Goal: Information Seeking & Learning: Learn about a topic

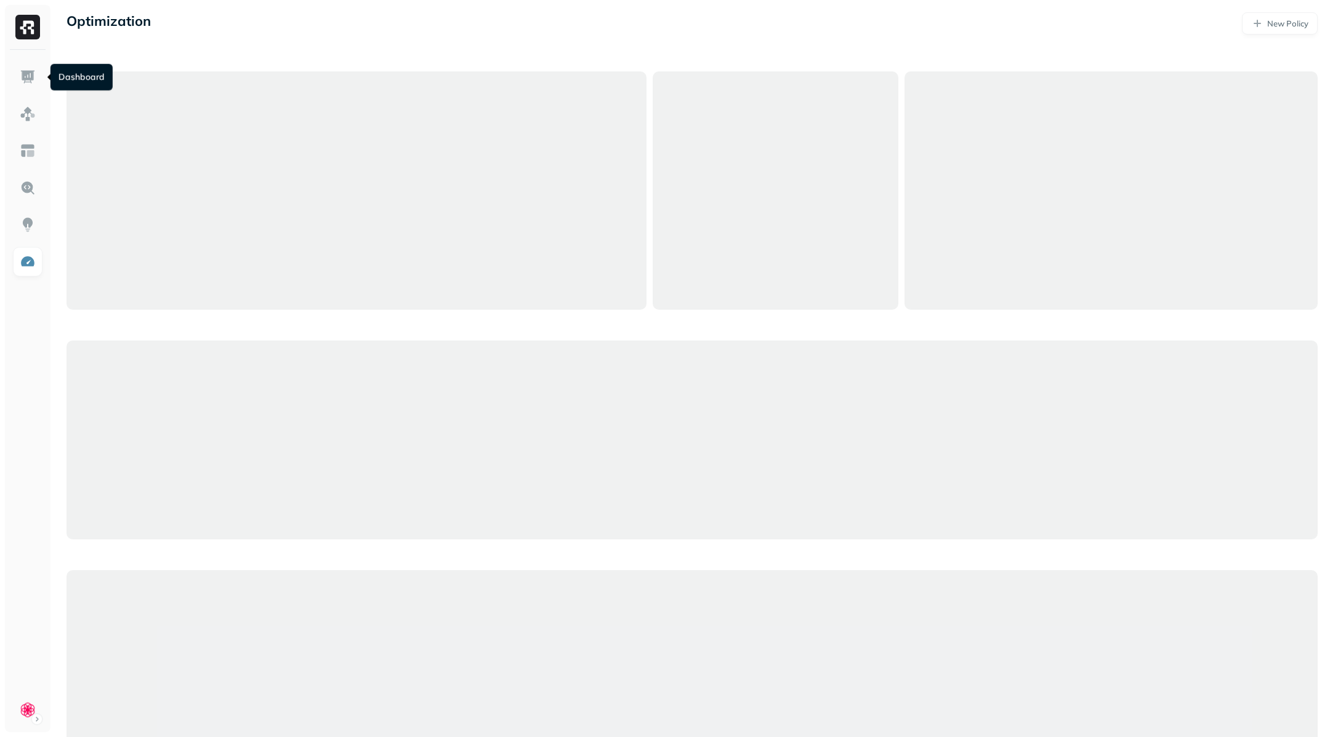
click at [29, 80] on img at bounding box center [28, 77] width 16 height 16
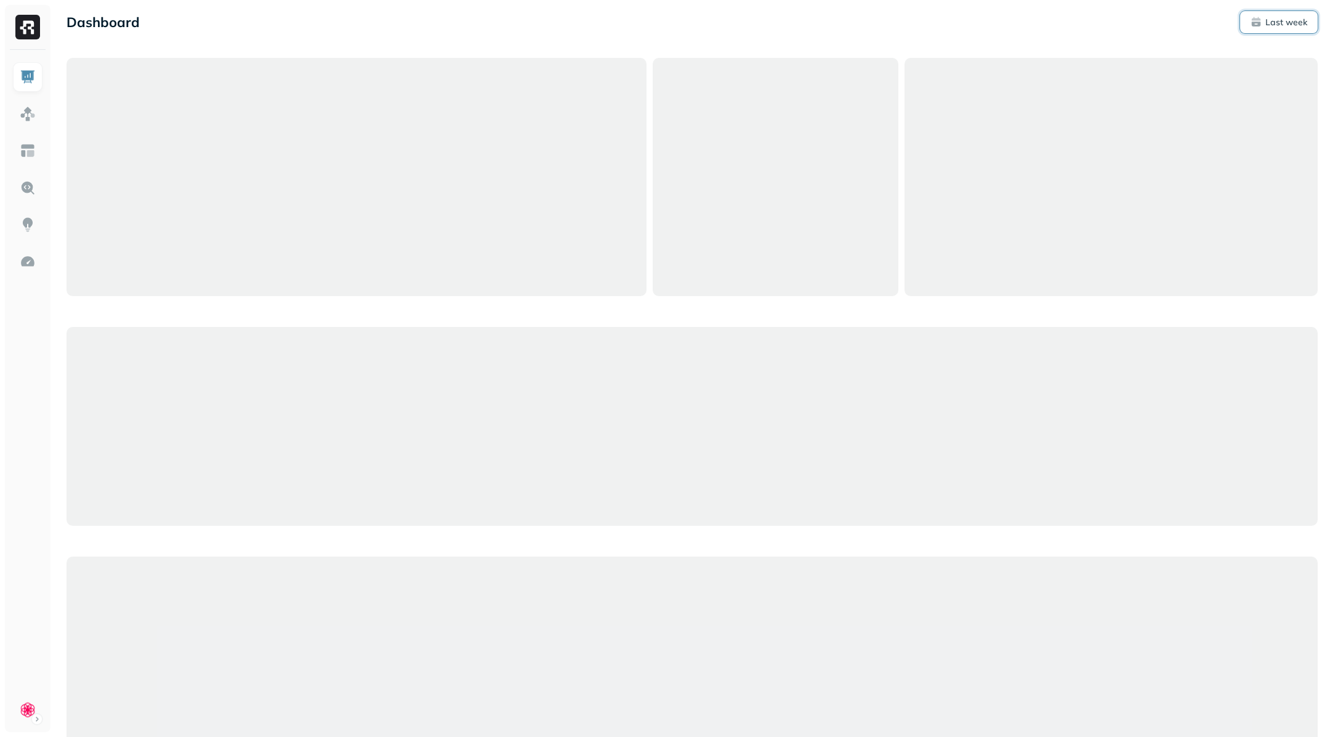
click at [1289, 24] on p "Last week" at bounding box center [1287, 23] width 42 height 12
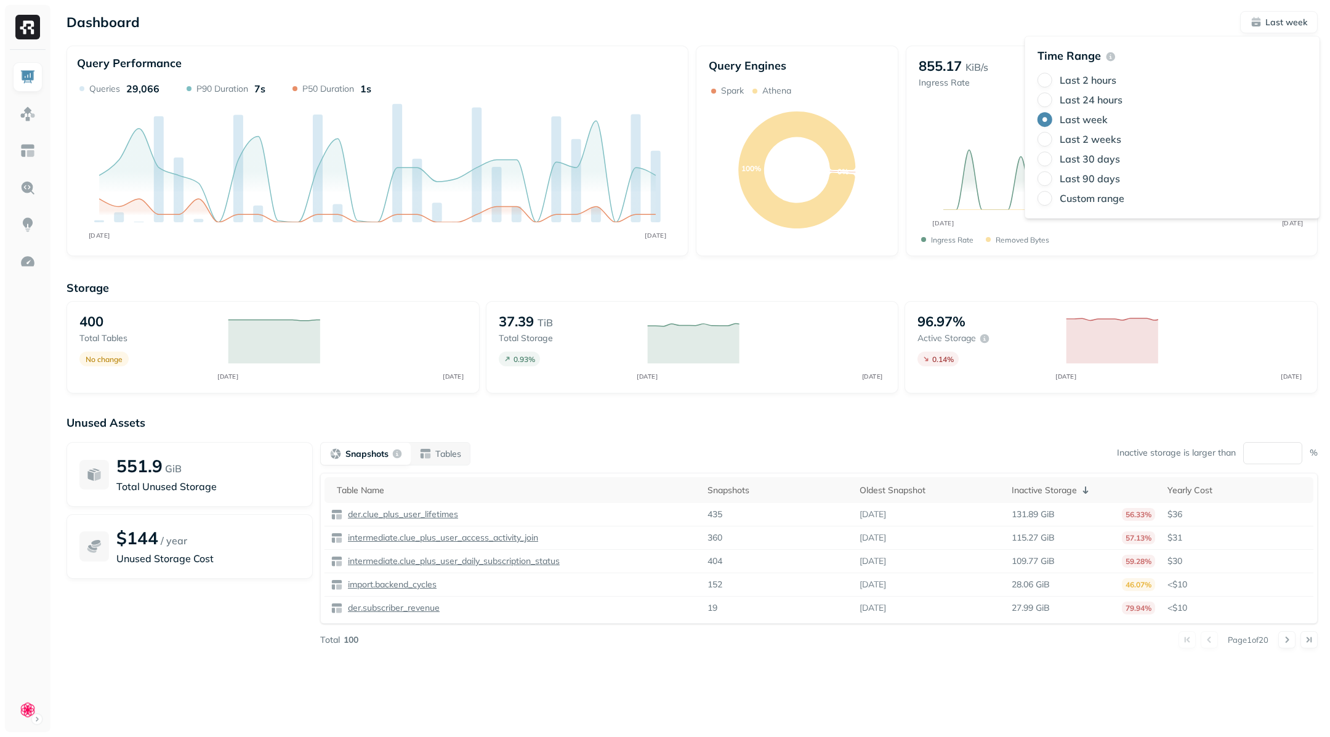
click at [1102, 185] on div "Last 90 days" at bounding box center [1173, 178] width 270 height 15
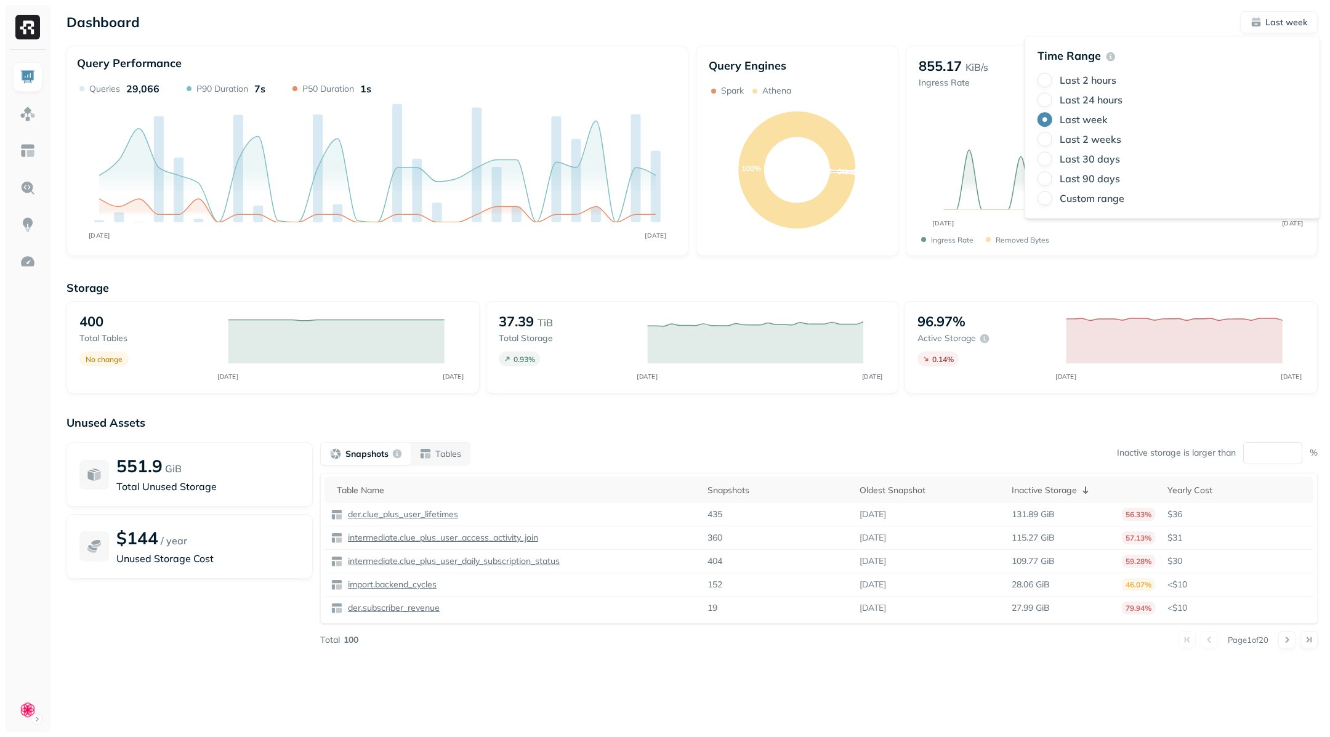
click at [1101, 182] on label "Last 90 days" at bounding box center [1090, 178] width 60 height 12
click at [1052, 182] on button "Last 90 days" at bounding box center [1045, 178] width 15 height 15
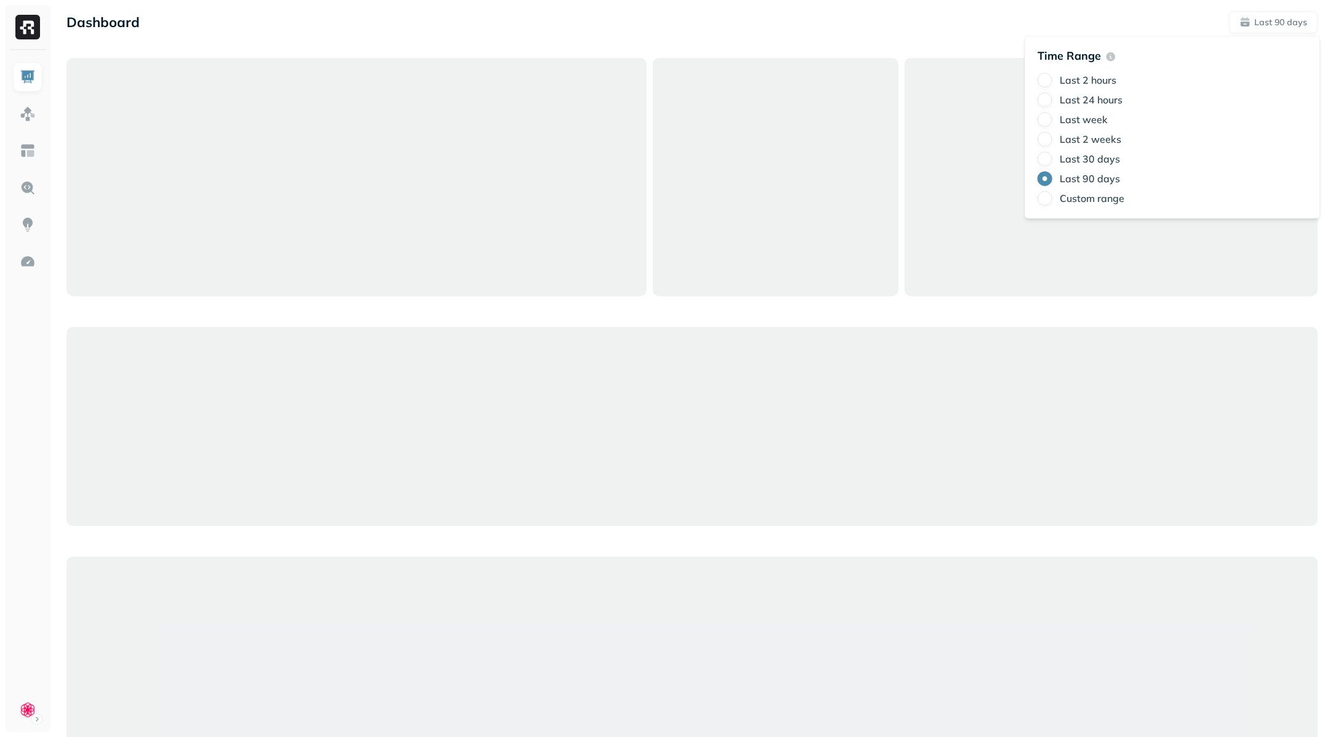
click at [1168, 18] on div "Dashboard Last 90 days" at bounding box center [692, 22] width 1251 height 22
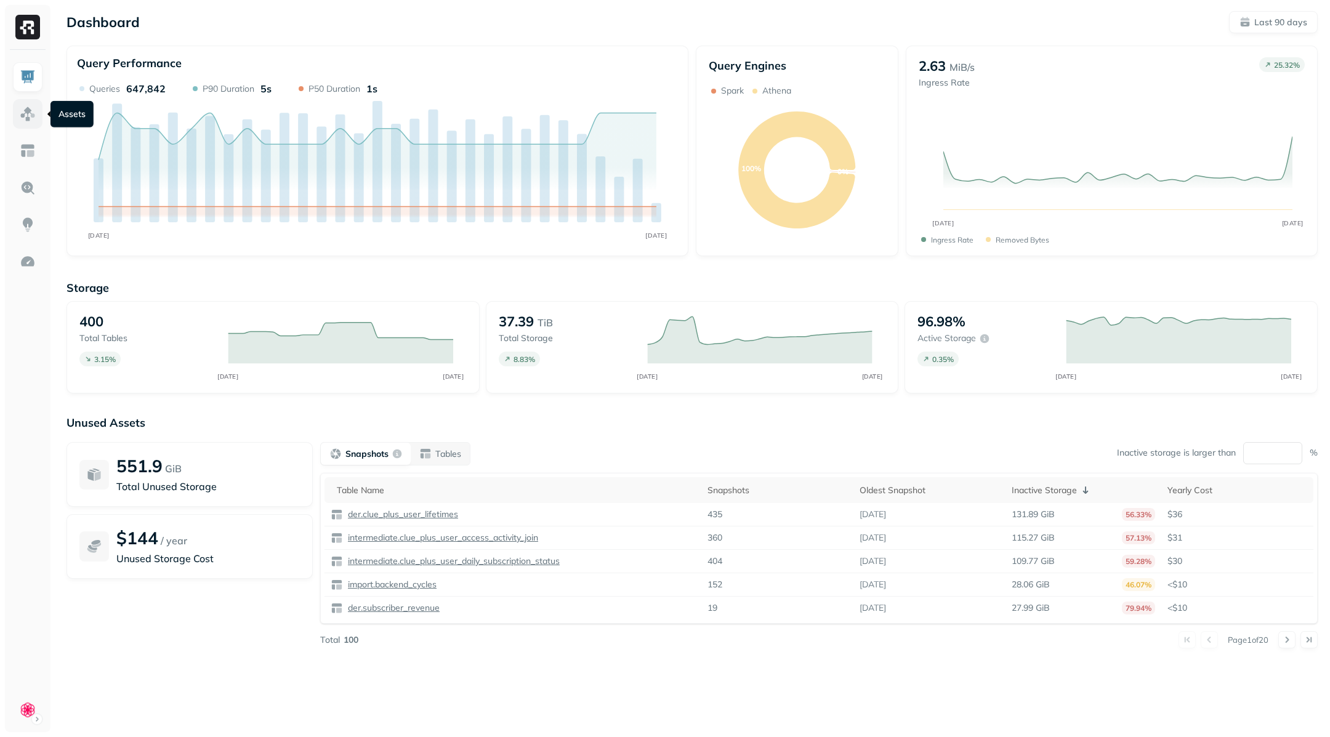
click at [21, 125] on link at bounding box center [28, 114] width 30 height 30
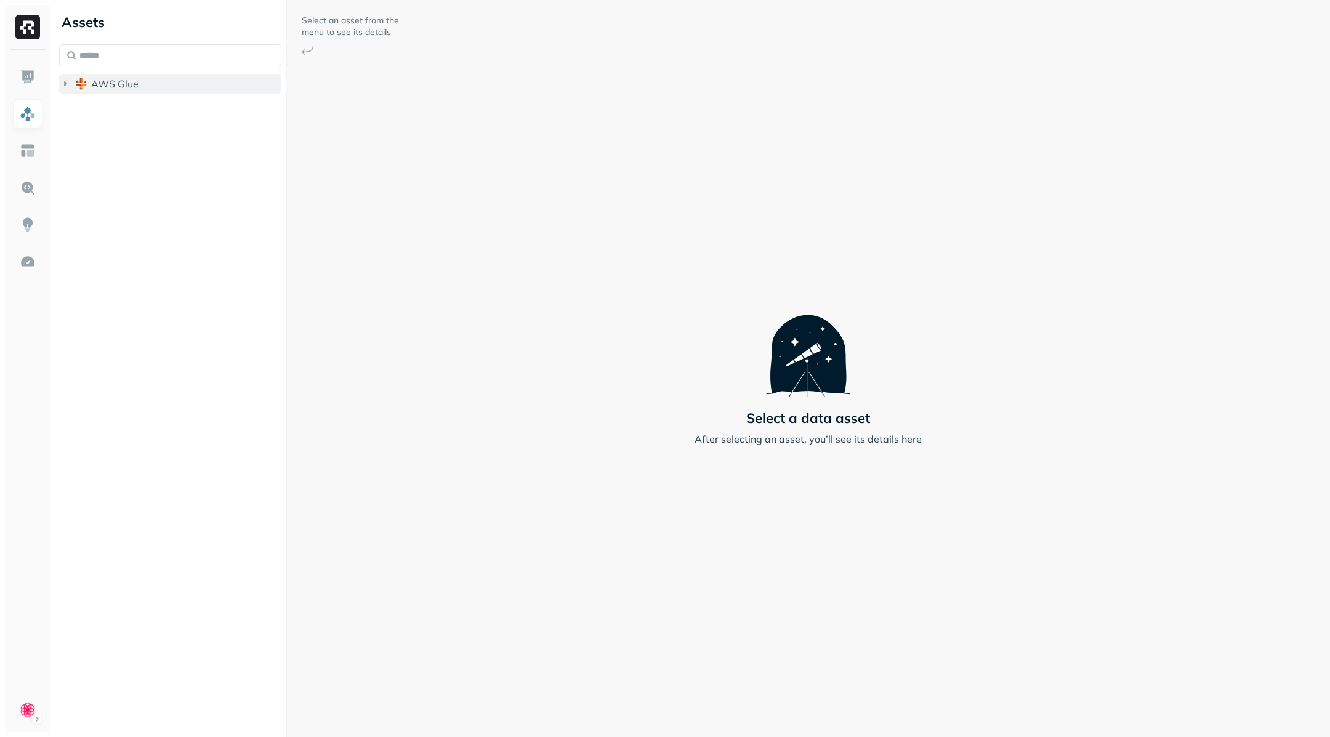
click at [59, 86] on icon "button" at bounding box center [65, 84] width 12 height 12
click at [76, 105] on icon "button" at bounding box center [77, 107] width 3 height 5
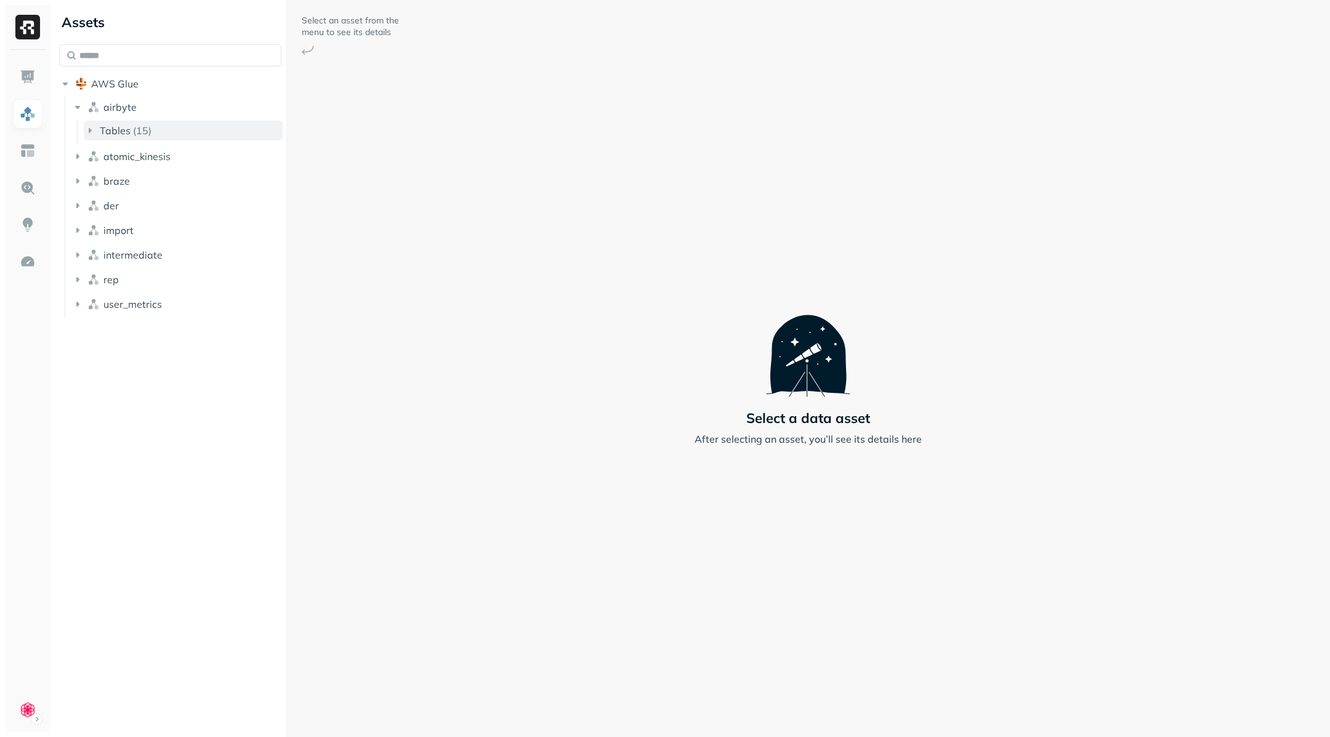
click at [87, 127] on icon "button" at bounding box center [90, 130] width 12 height 12
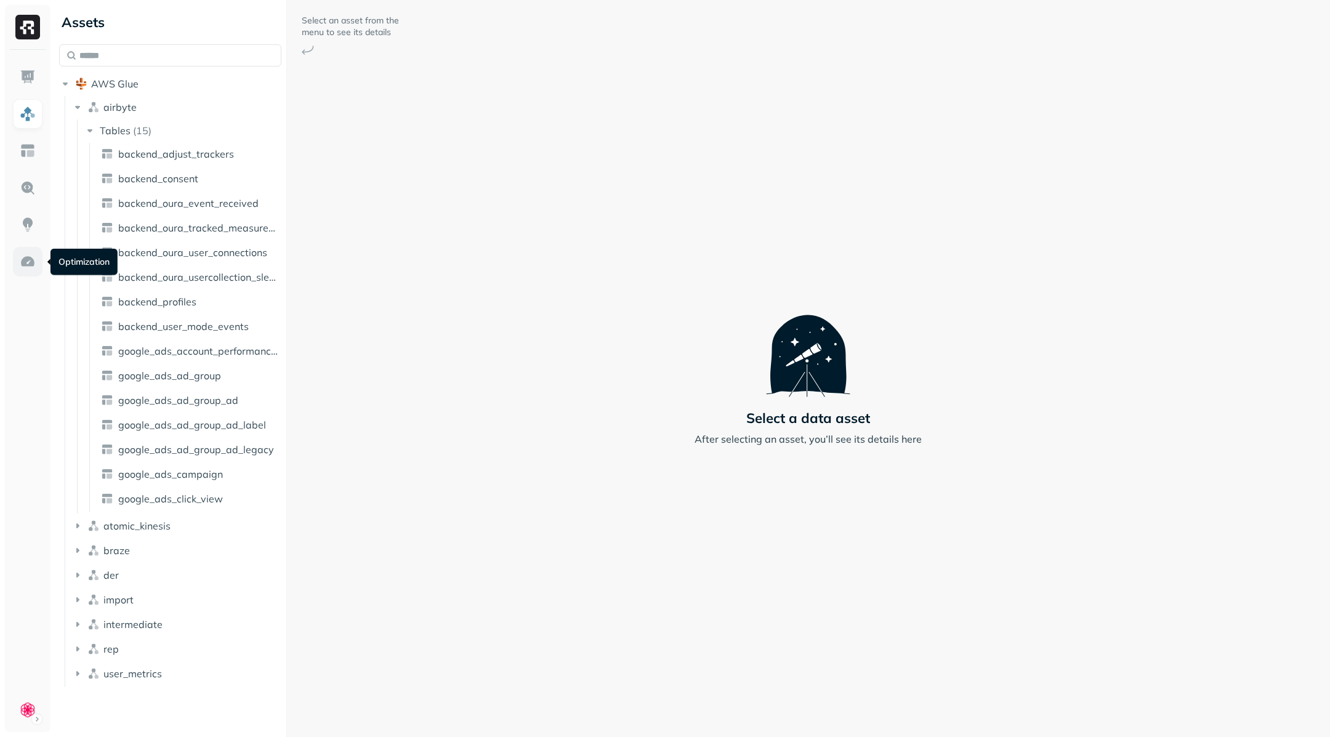
click at [34, 263] on img at bounding box center [28, 262] width 16 height 16
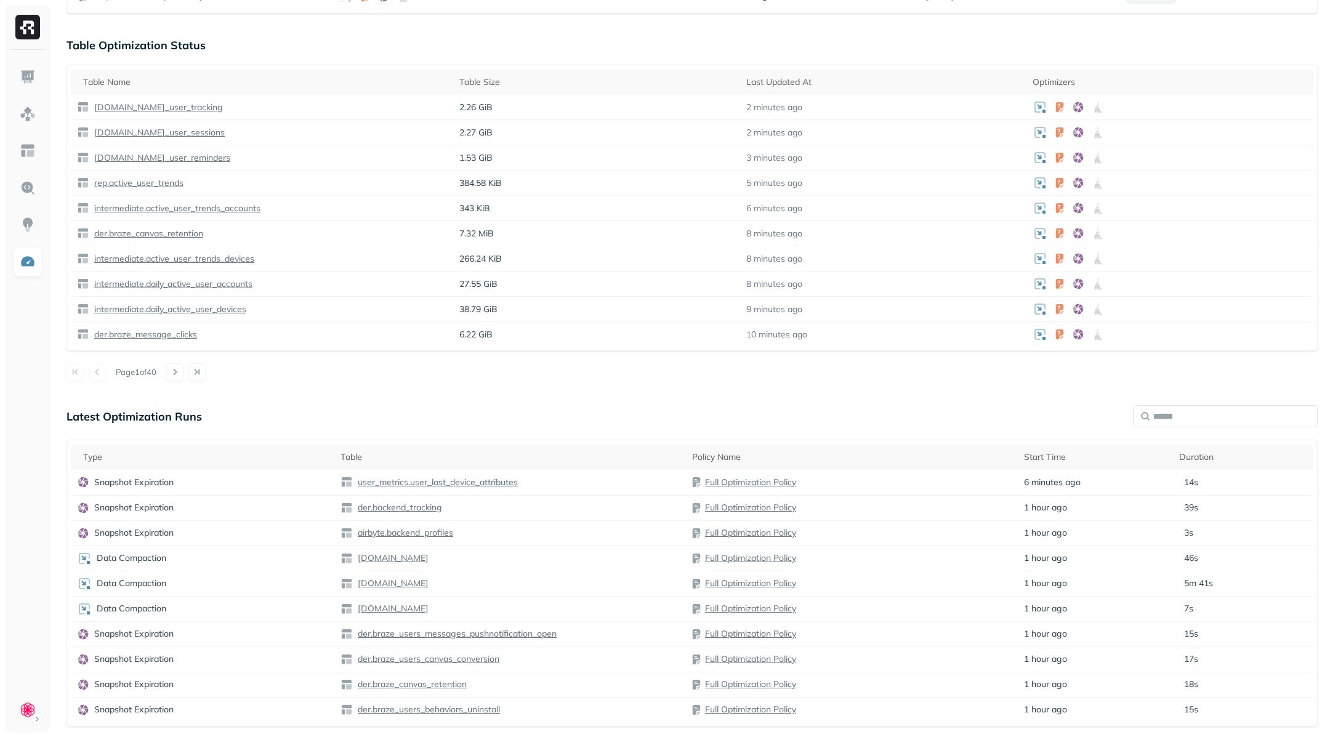
scroll to position [416, 0]
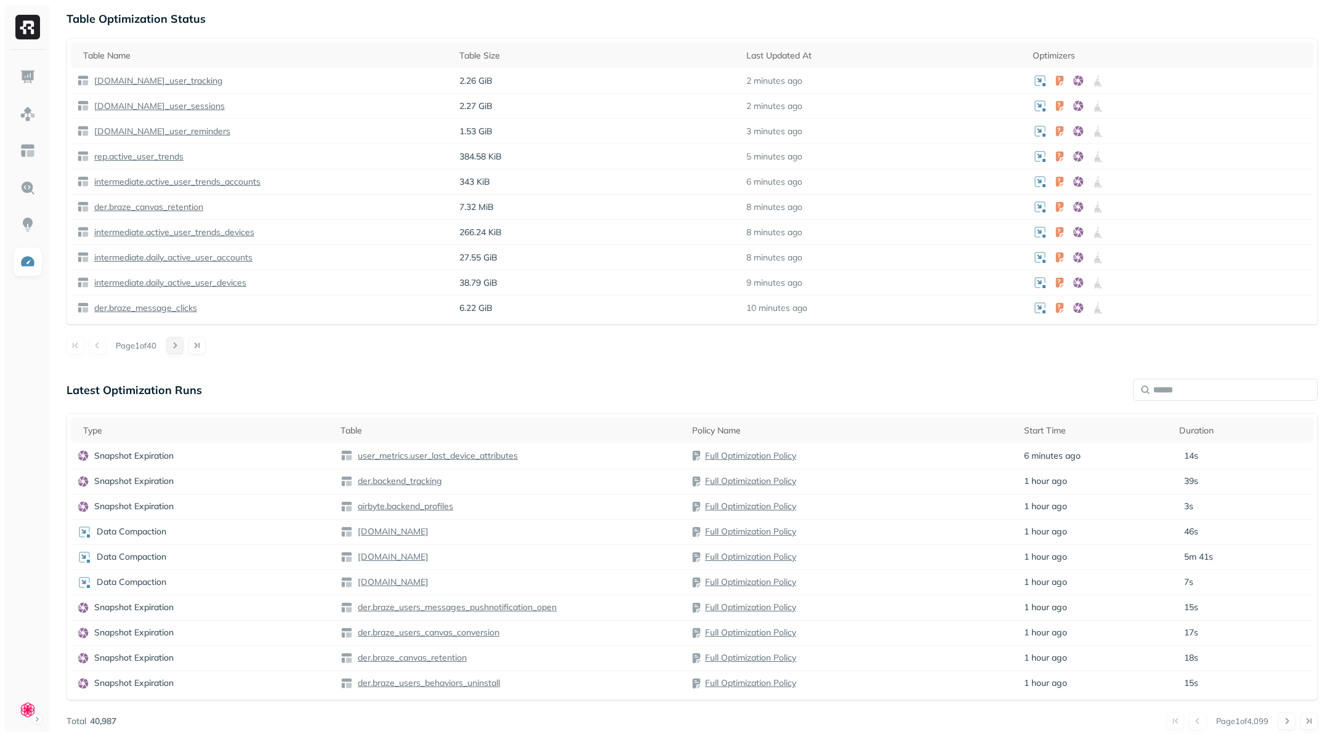
click at [184, 343] on button at bounding box center [174, 345] width 17 height 17
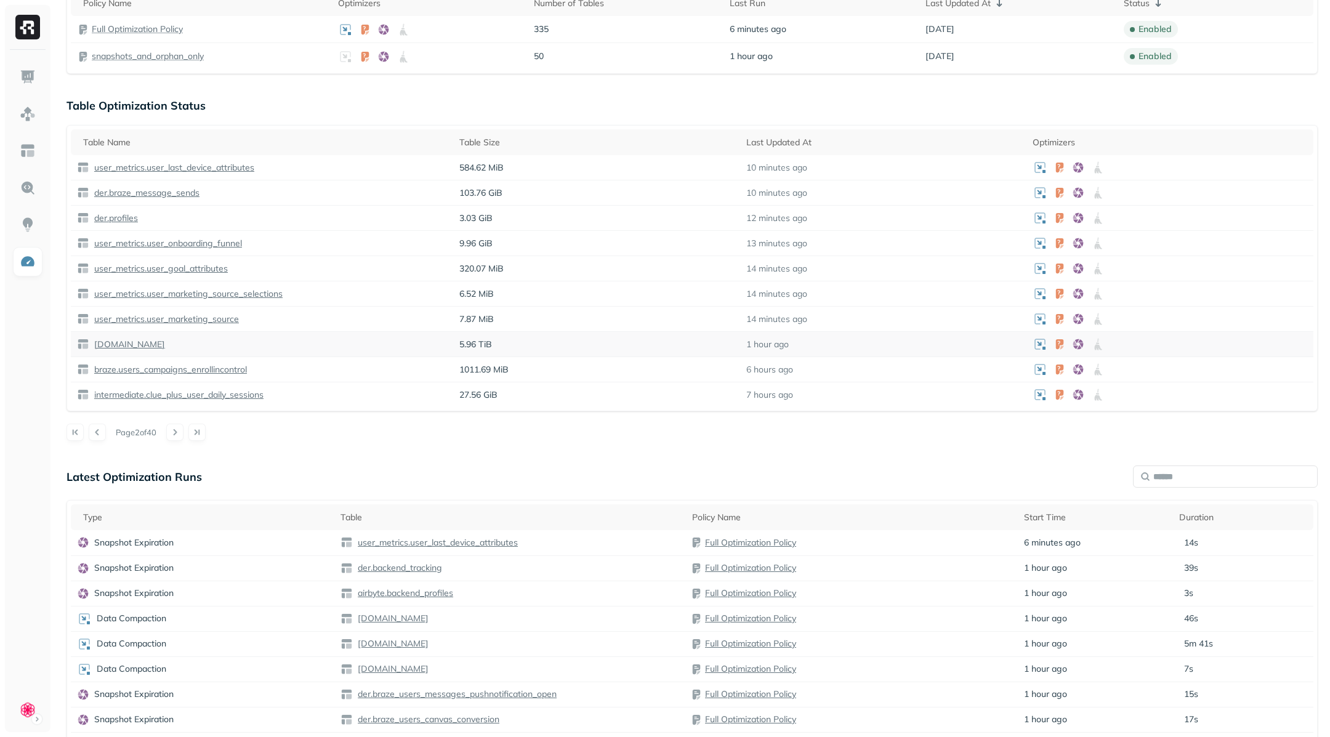
scroll to position [254, 0]
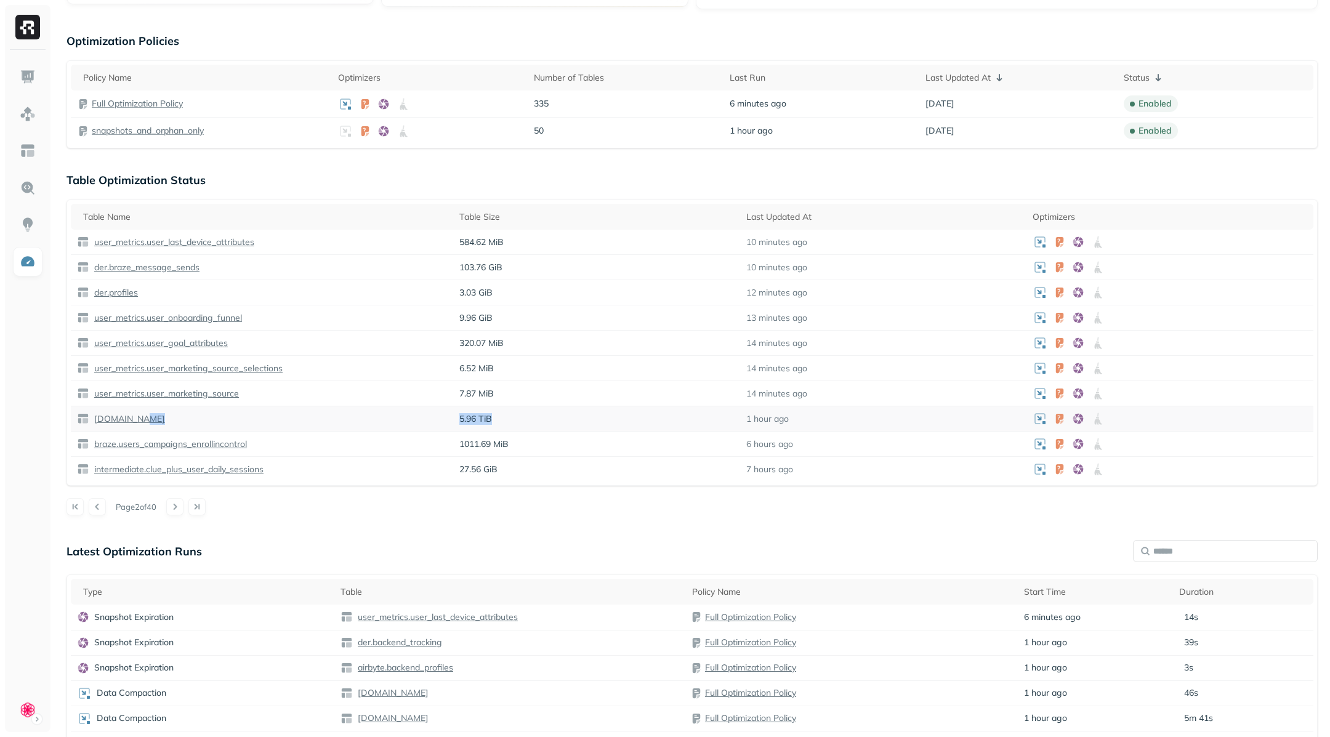
drag, startPoint x: 507, startPoint y: 418, endPoint x: 451, endPoint y: 417, distance: 56.0
click at [451, 417] on tr "[DOMAIN_NAME] 5.96 TiB 1 hour ago" at bounding box center [692, 418] width 1243 height 25
click at [99, 506] on button at bounding box center [97, 506] width 17 height 17
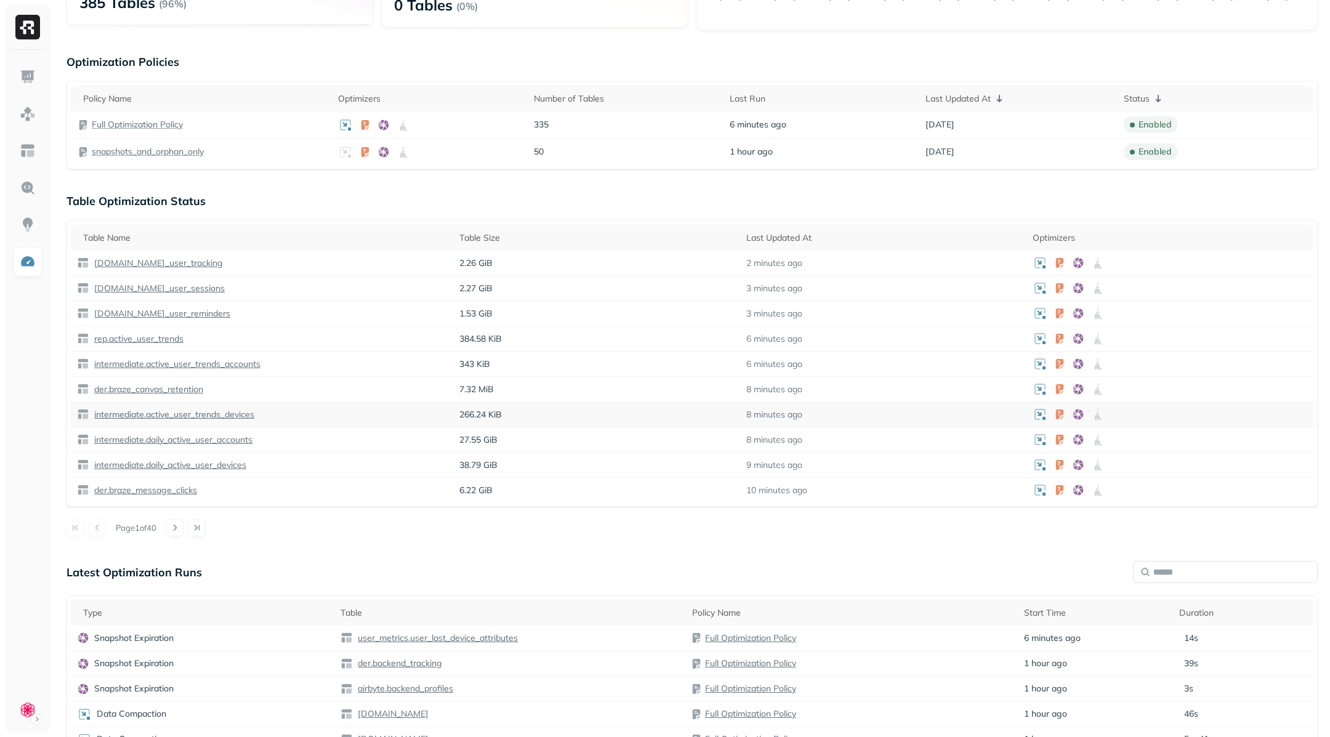
scroll to position [222, 0]
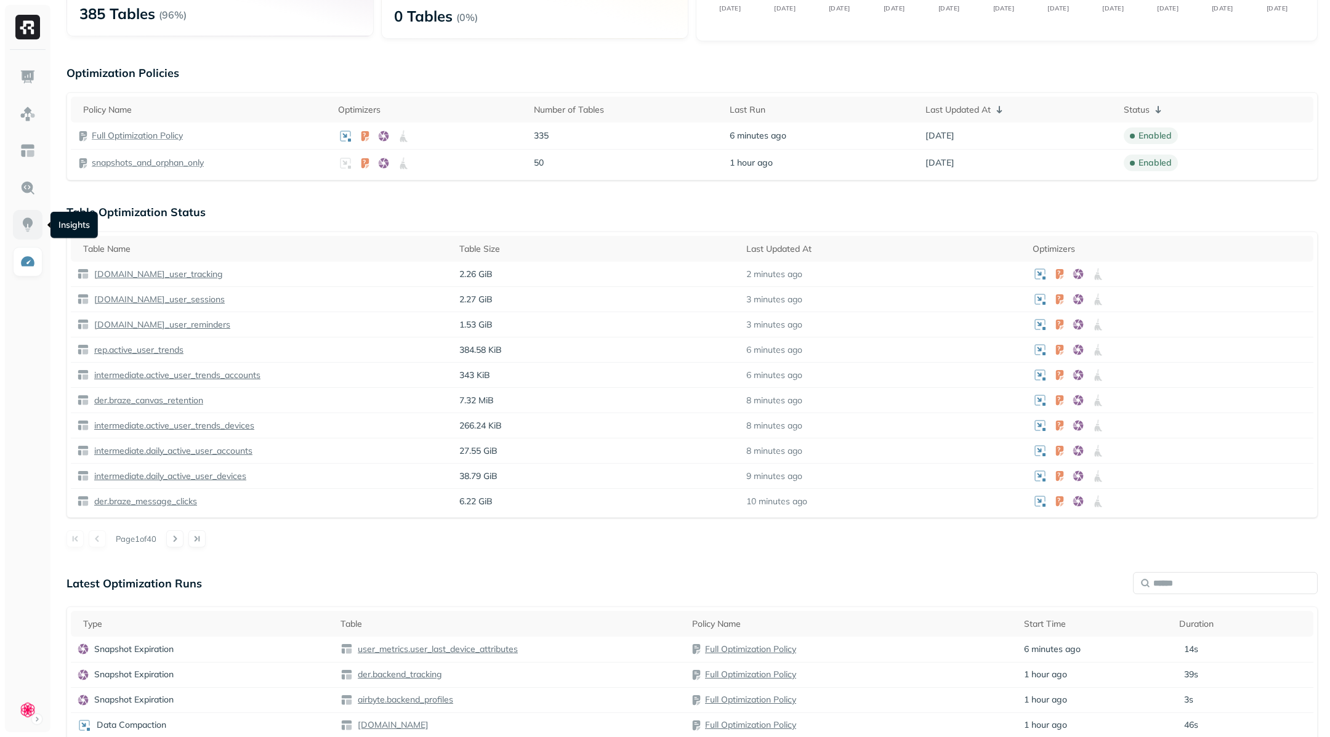
click at [28, 225] on img at bounding box center [28, 225] width 16 height 16
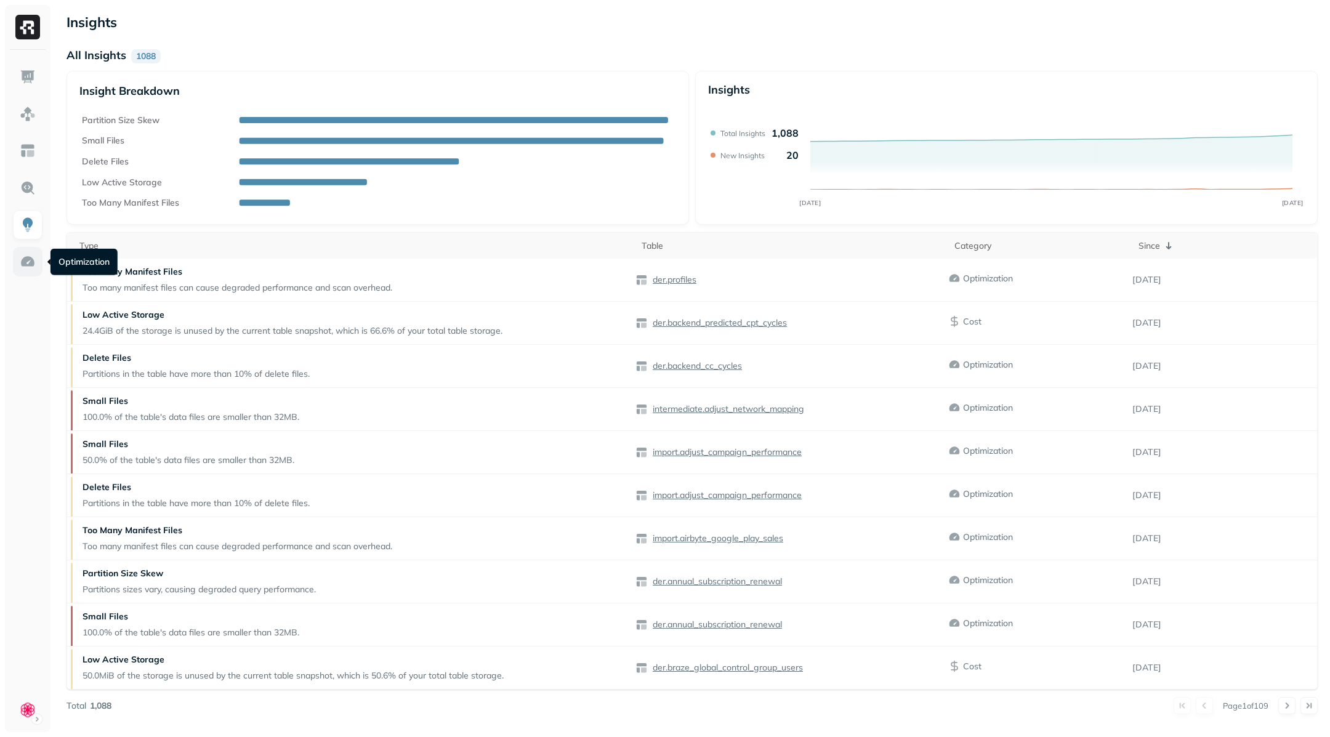
click at [25, 255] on img at bounding box center [28, 262] width 16 height 16
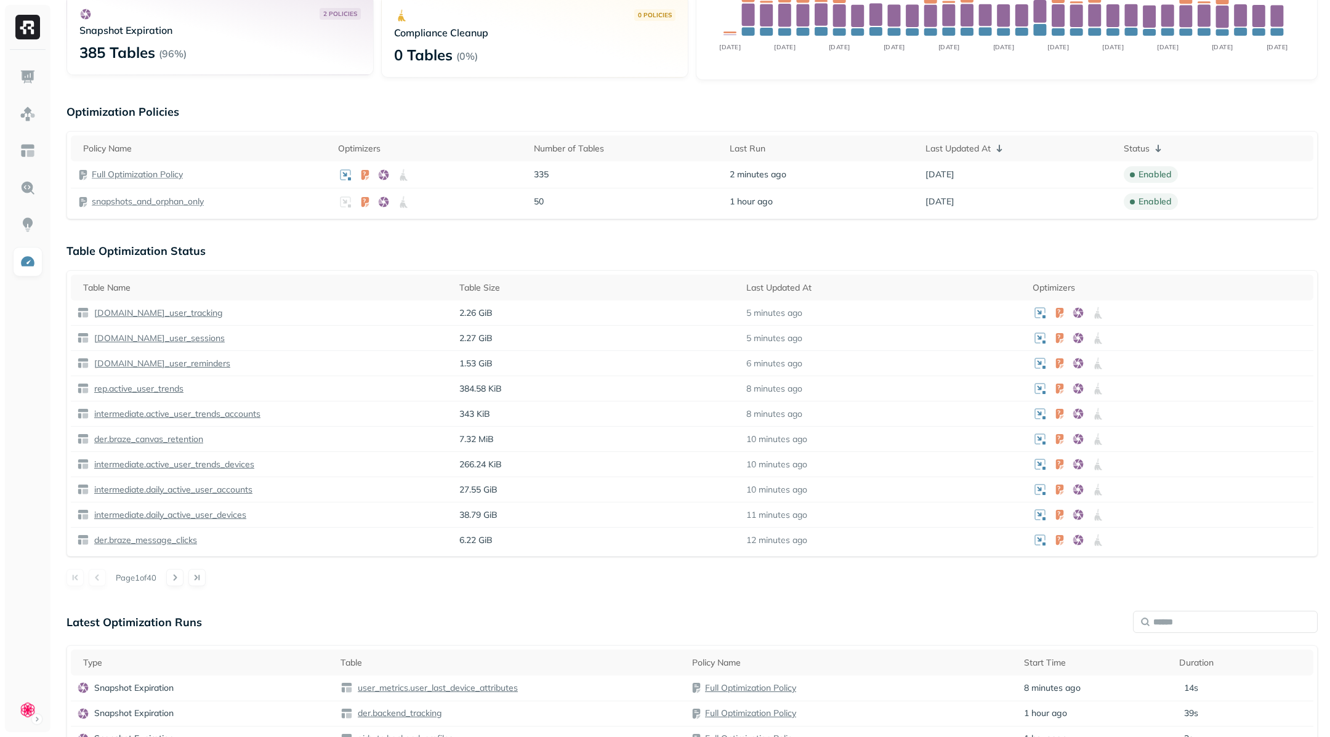
scroll to position [188, 0]
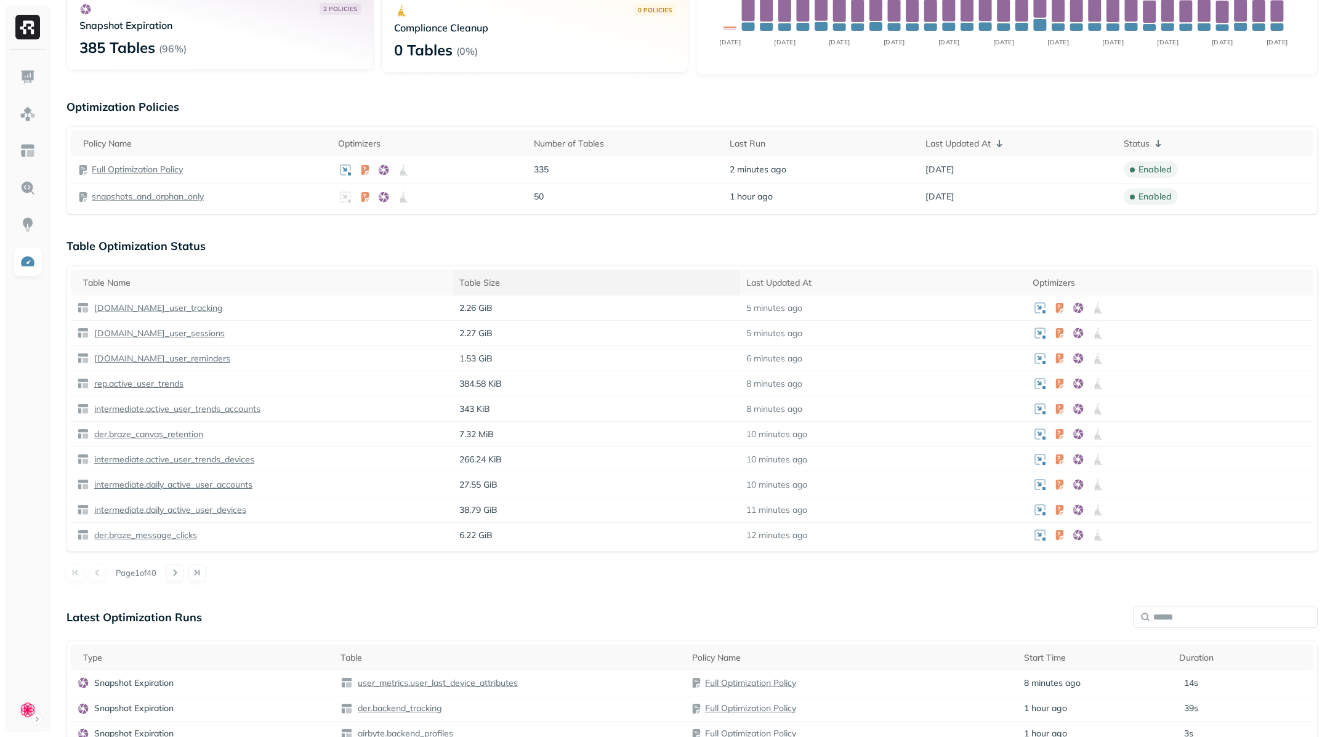
click at [495, 283] on div "Table Size" at bounding box center [596, 283] width 275 height 12
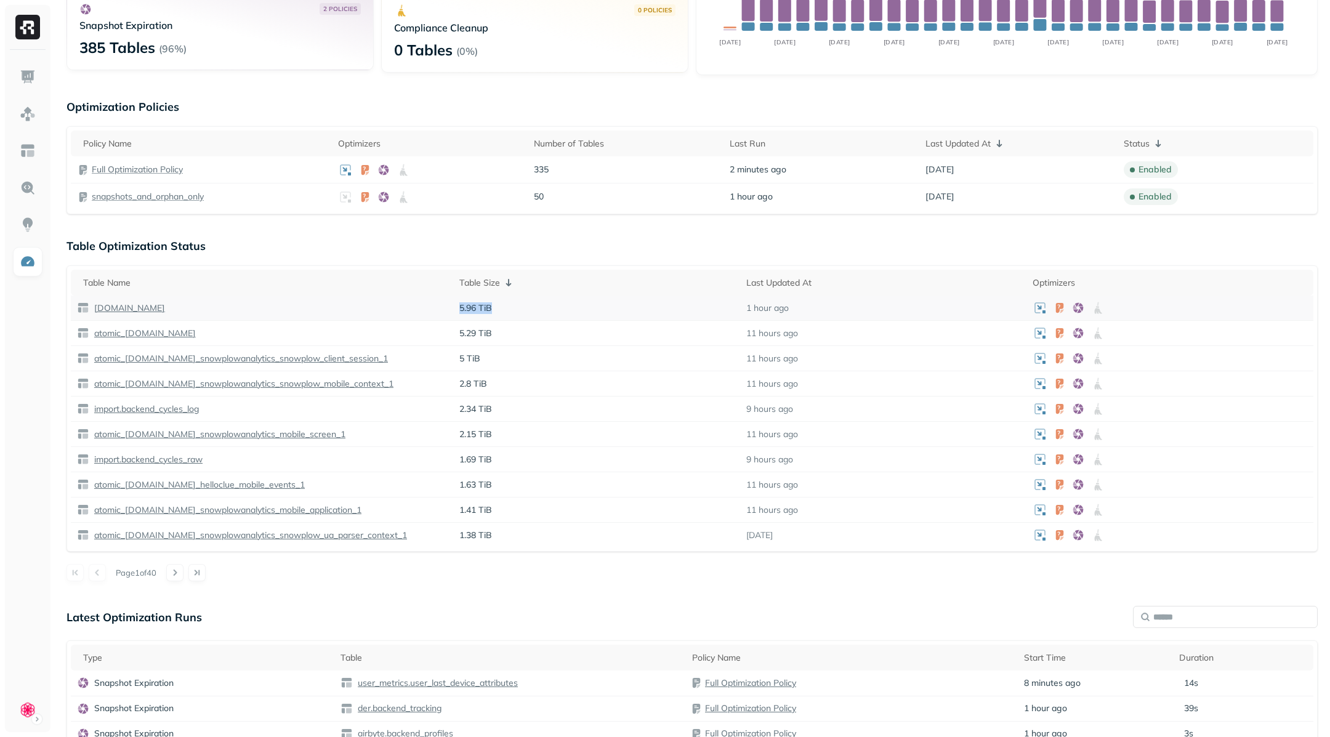
drag, startPoint x: 456, startPoint y: 307, endPoint x: 529, endPoint y: 307, distance: 73.3
click at [529, 307] on td "5.96 TiB" at bounding box center [596, 308] width 287 height 25
click at [529, 307] on p "5.96 TiB" at bounding box center [596, 308] width 275 height 12
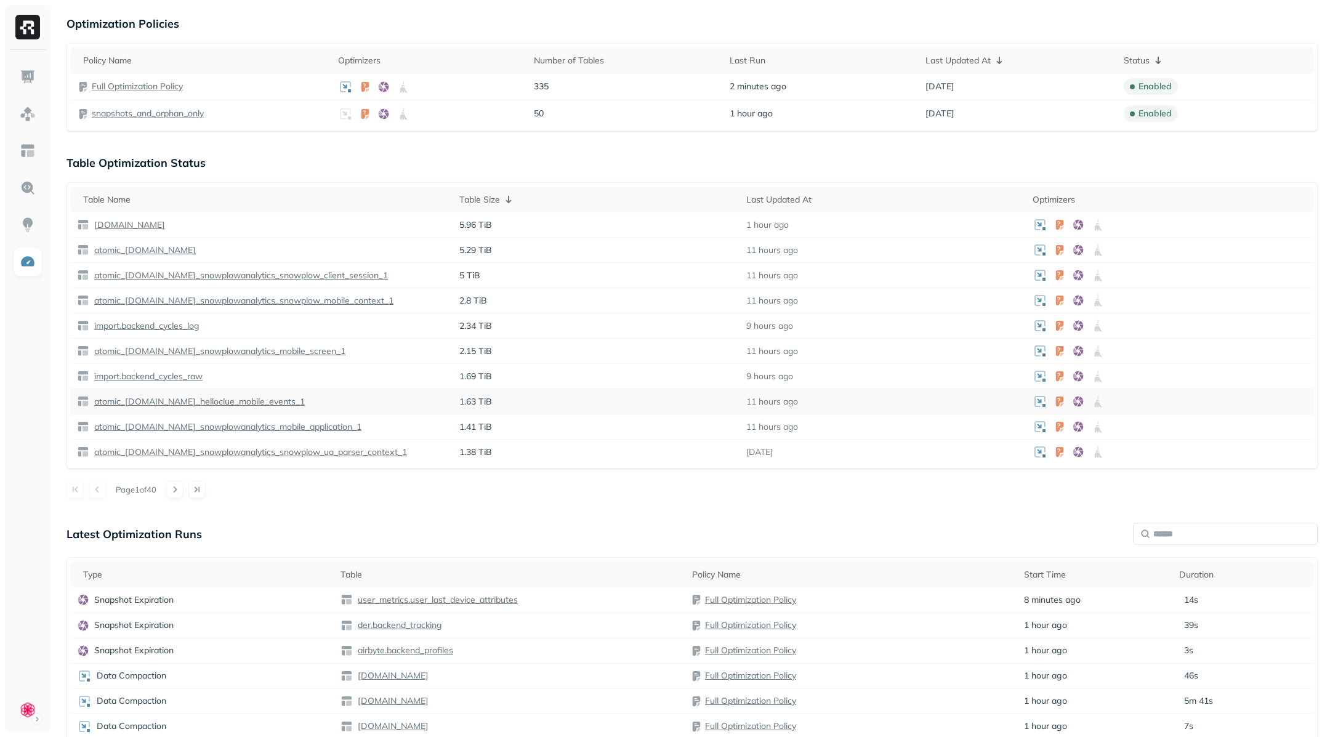
scroll to position [339, 0]
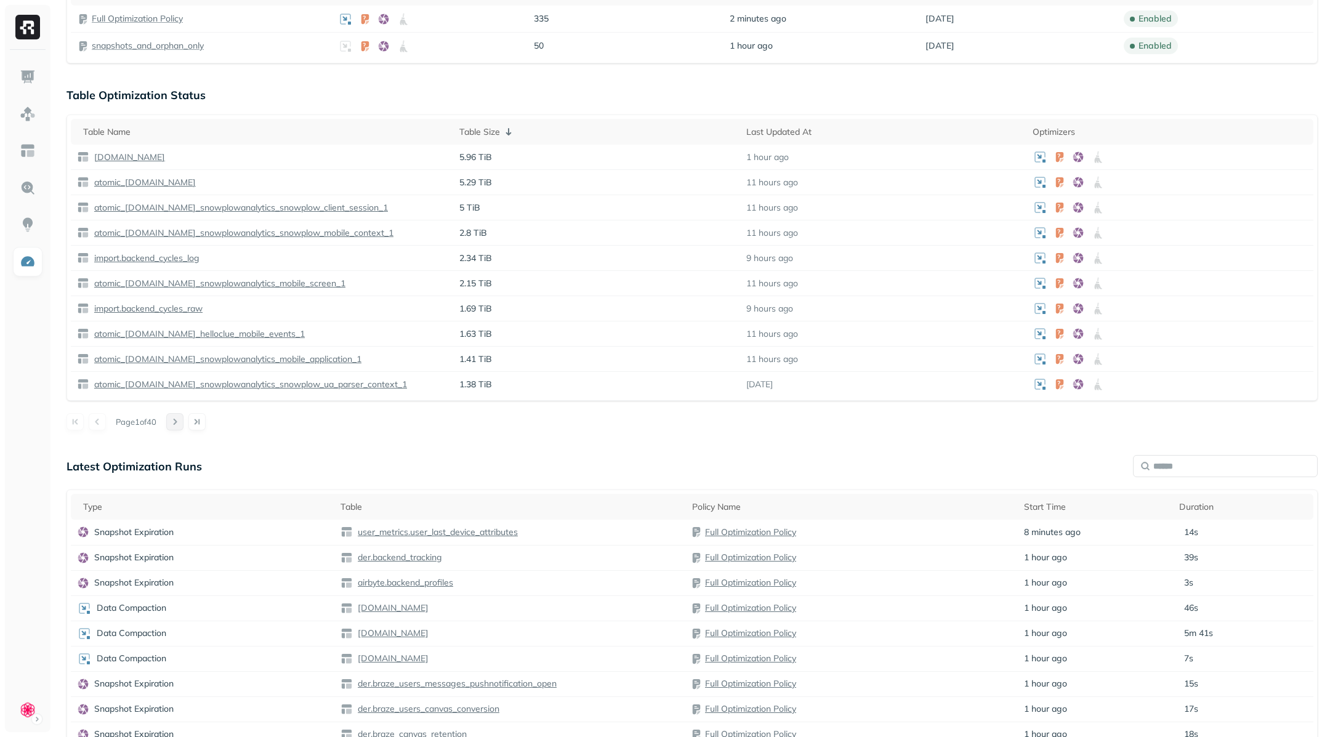
click at [183, 417] on button at bounding box center [174, 421] width 17 height 17
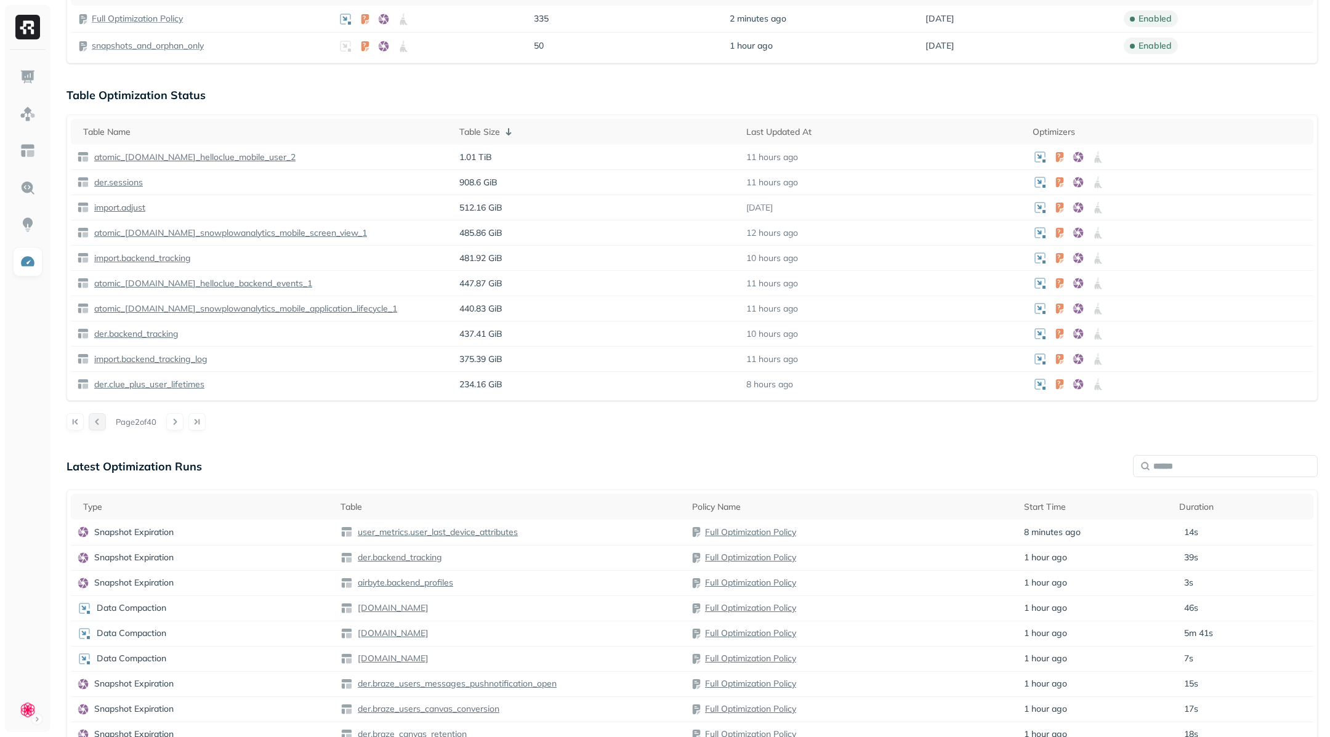
click at [97, 422] on button at bounding box center [97, 421] width 17 height 17
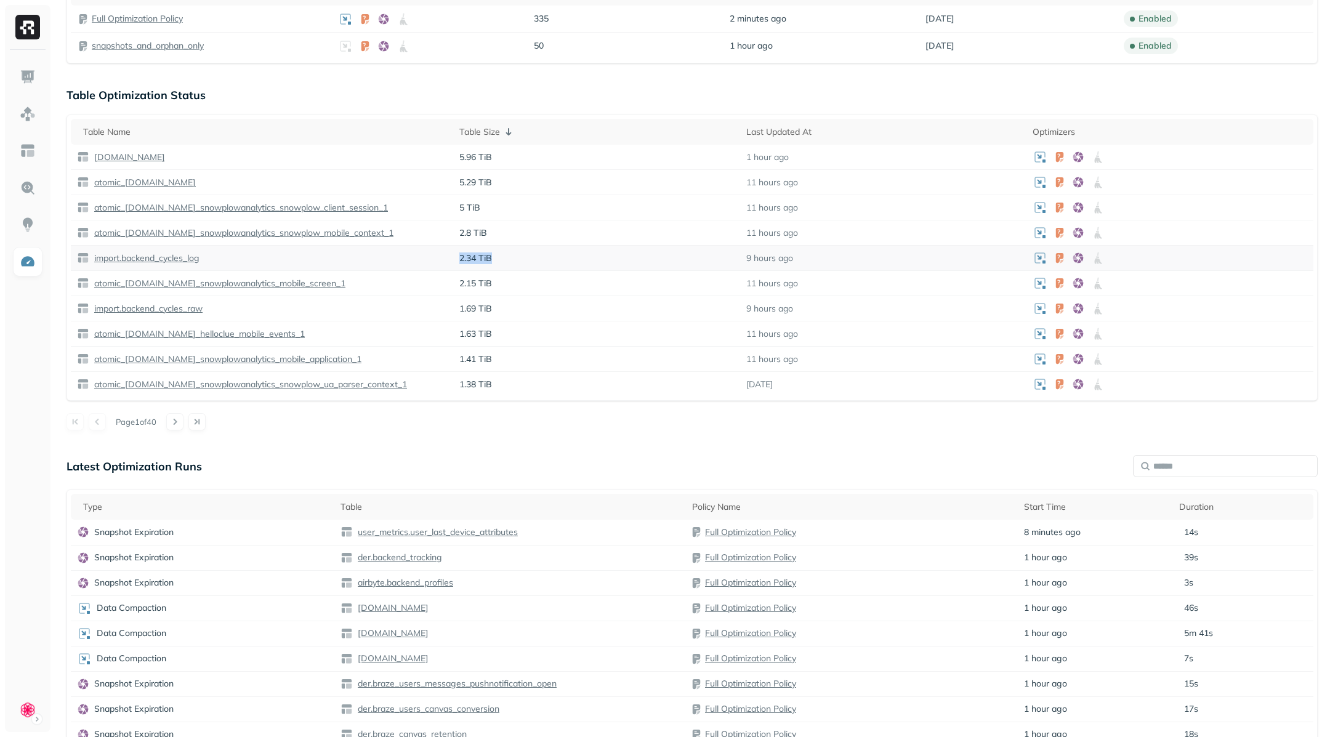
drag, startPoint x: 456, startPoint y: 254, endPoint x: 532, endPoint y: 254, distance: 76.4
click at [532, 254] on td "2.34 TiB" at bounding box center [596, 258] width 287 height 25
click at [532, 254] on p "2.34 TiB" at bounding box center [596, 258] width 275 height 12
click at [28, 224] on img at bounding box center [28, 225] width 16 height 16
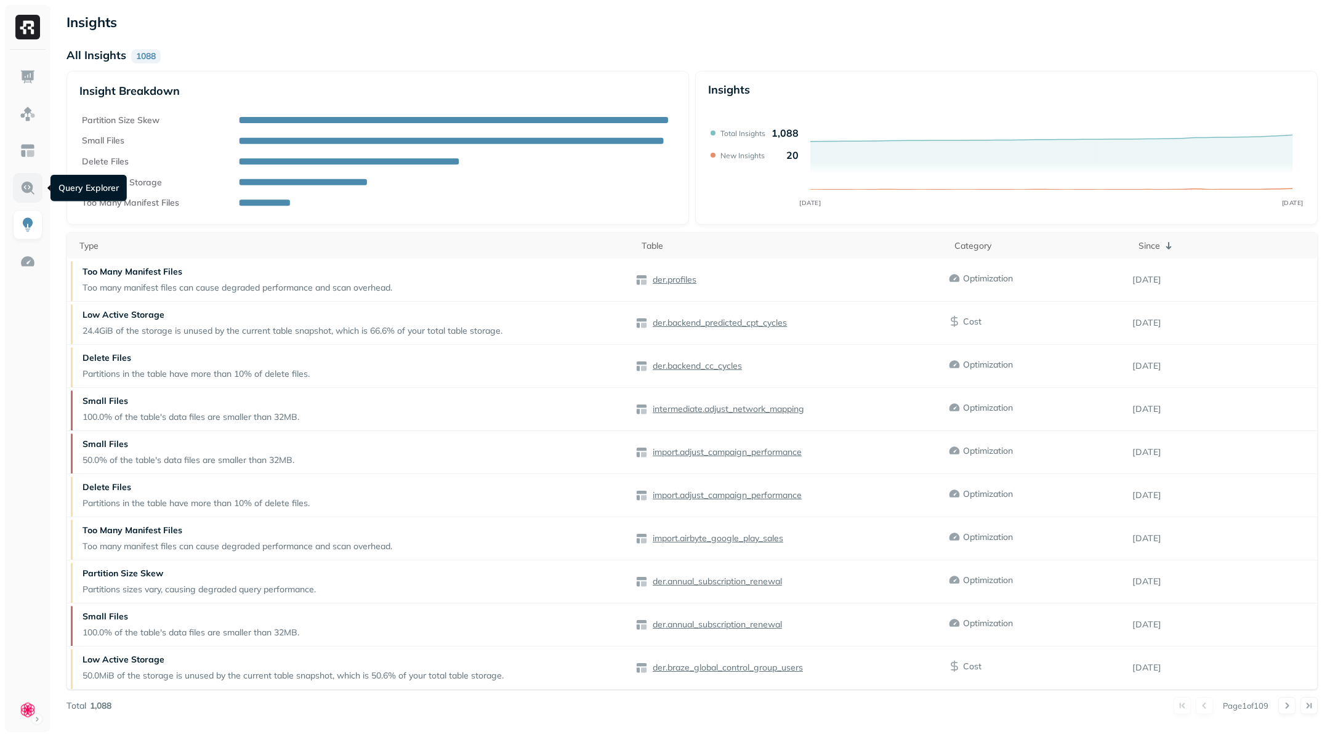
click at [30, 188] on img at bounding box center [28, 188] width 16 height 16
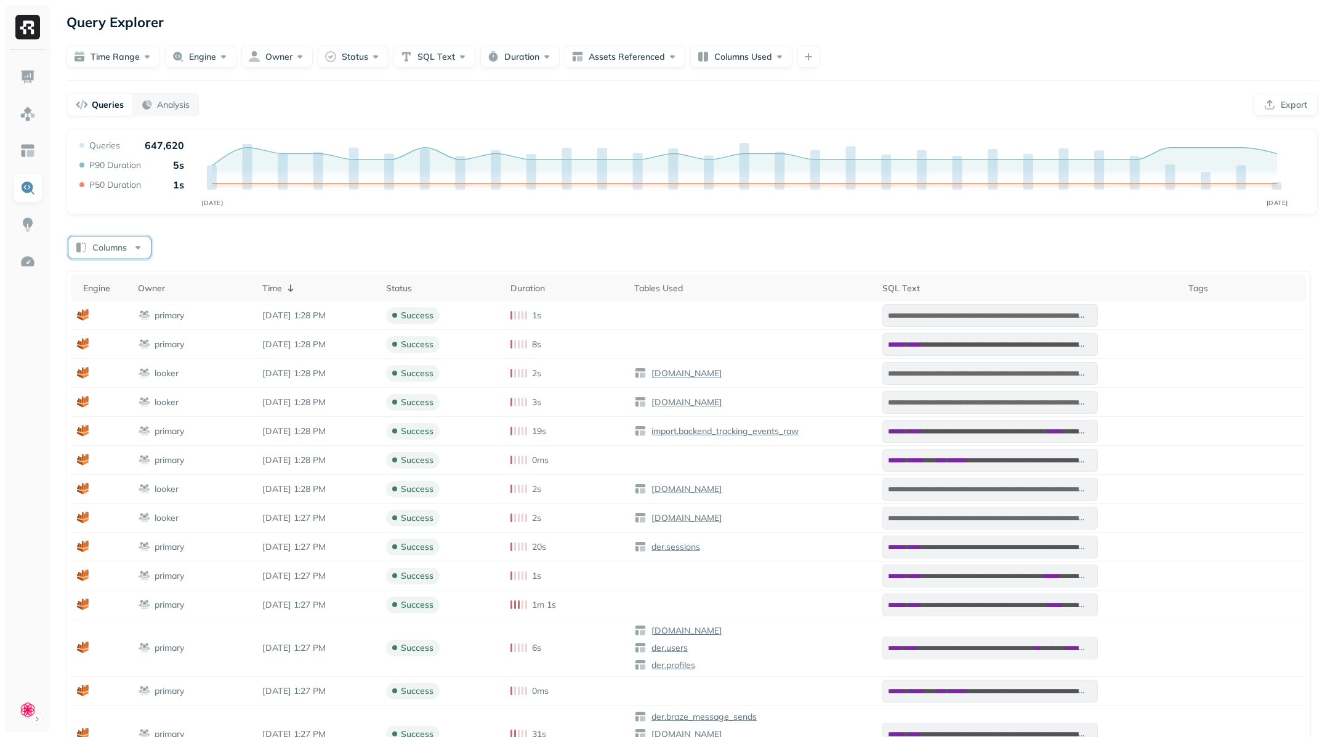
click at [130, 254] on button "Columns" at bounding box center [109, 247] width 83 height 22
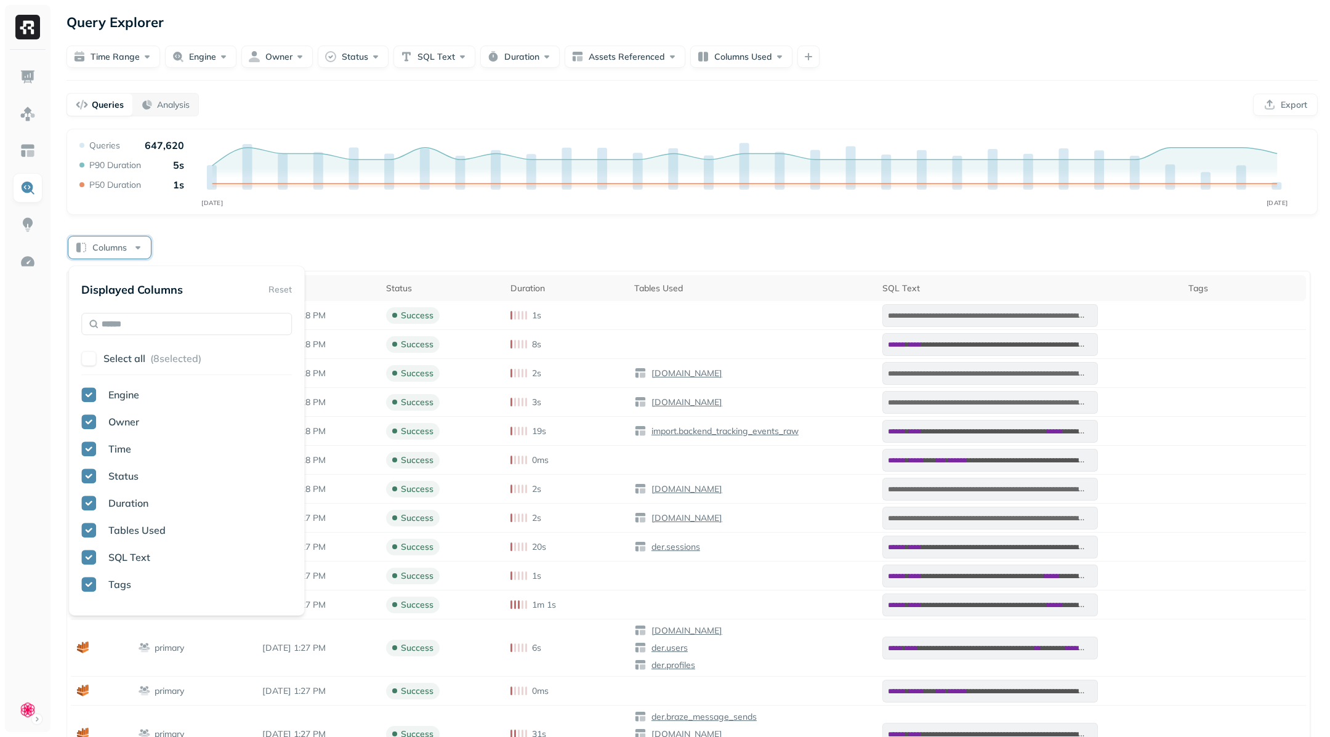
click at [240, 209] on icon "MAY [DATE]" at bounding box center [692, 176] width 1230 height 74
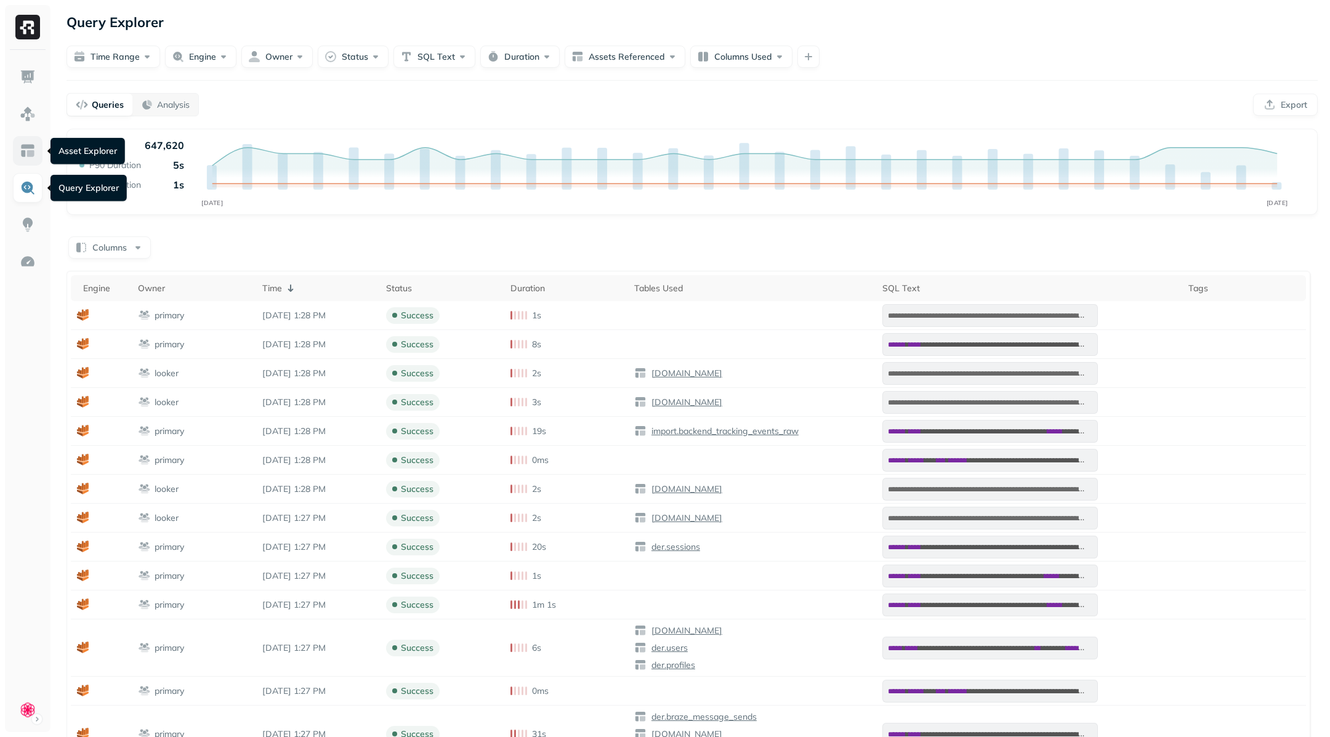
click at [20, 155] on img at bounding box center [28, 151] width 16 height 16
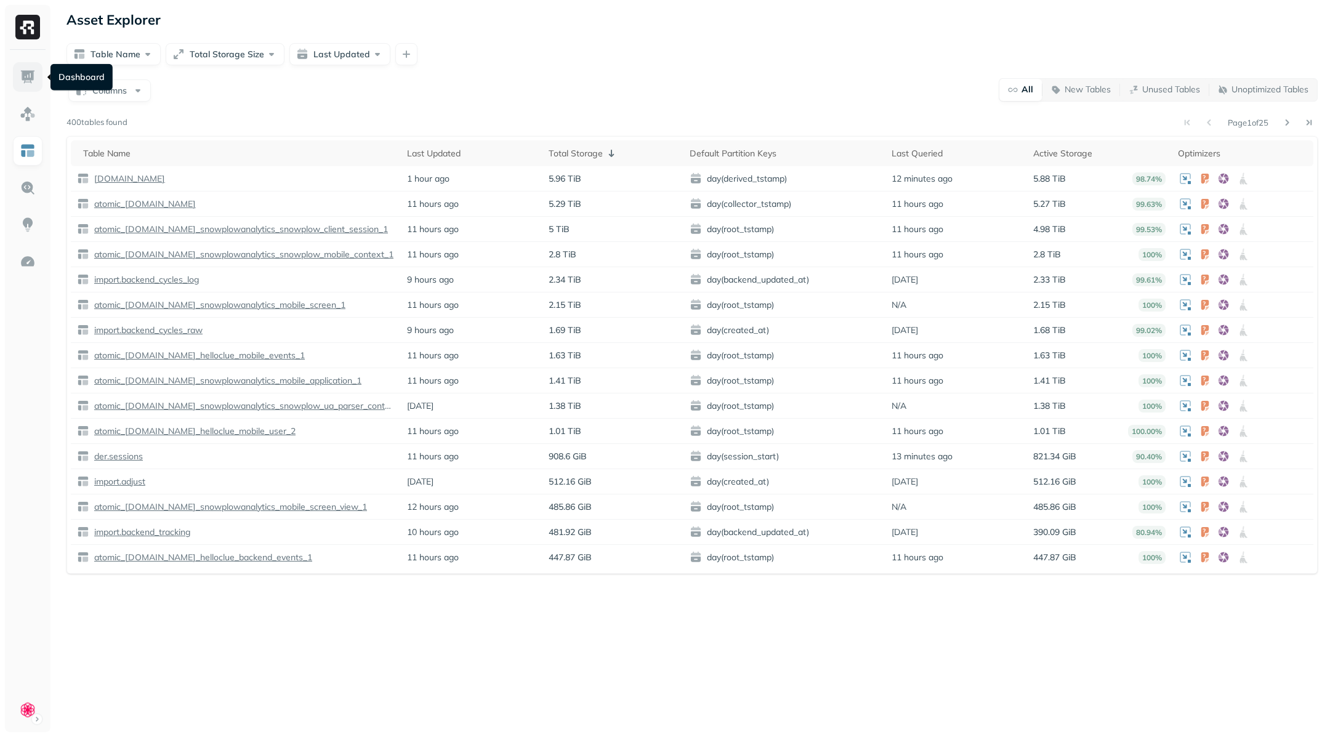
click at [28, 71] on img at bounding box center [28, 77] width 16 height 16
